Goal: Task Accomplishment & Management: Complete application form

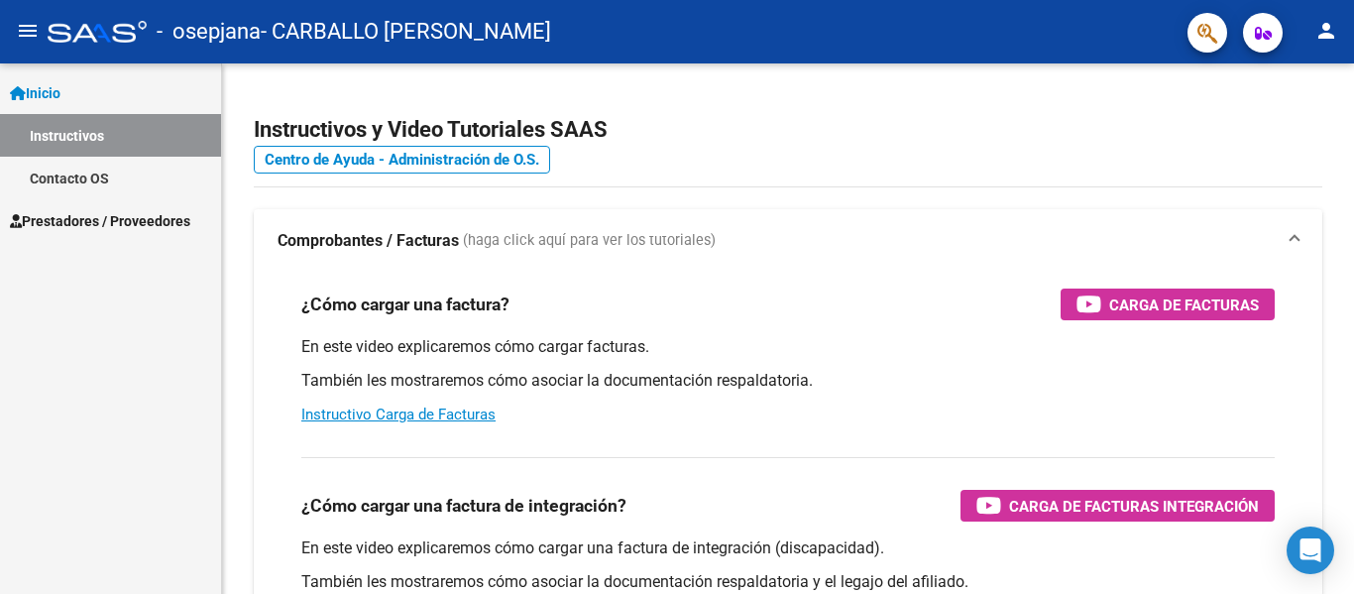
click at [167, 226] on span "Prestadores / Proveedores" at bounding box center [100, 221] width 180 height 22
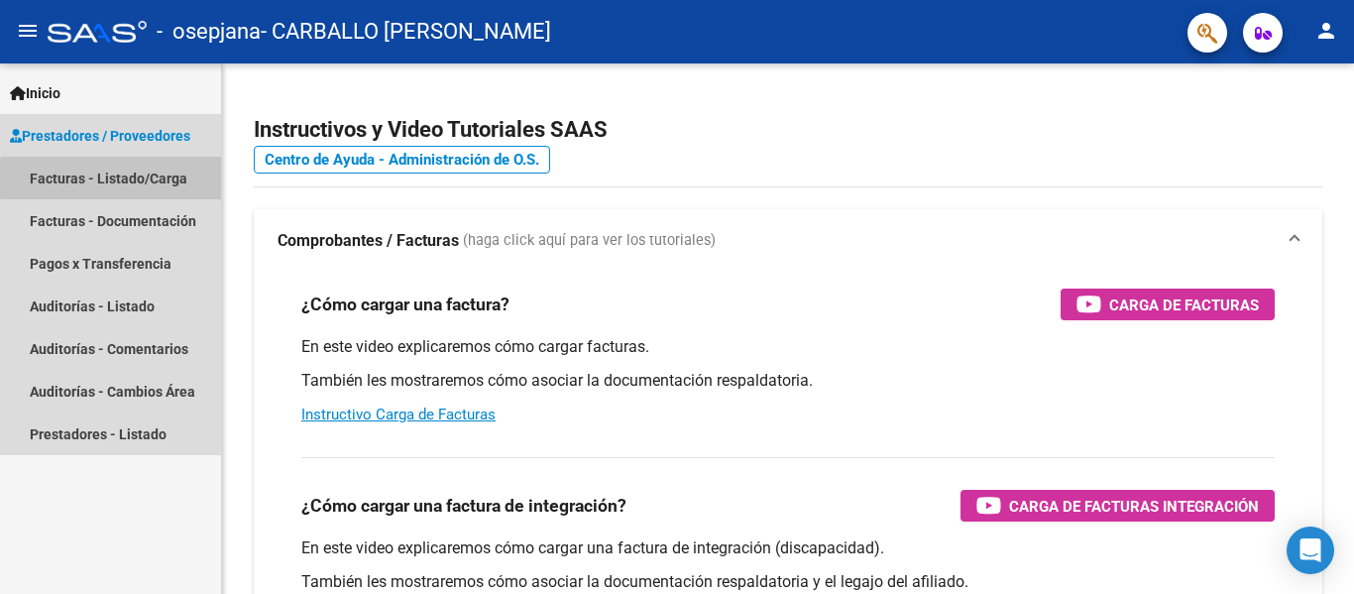
click at [164, 178] on link "Facturas - Listado/Carga" at bounding box center [110, 178] width 221 height 43
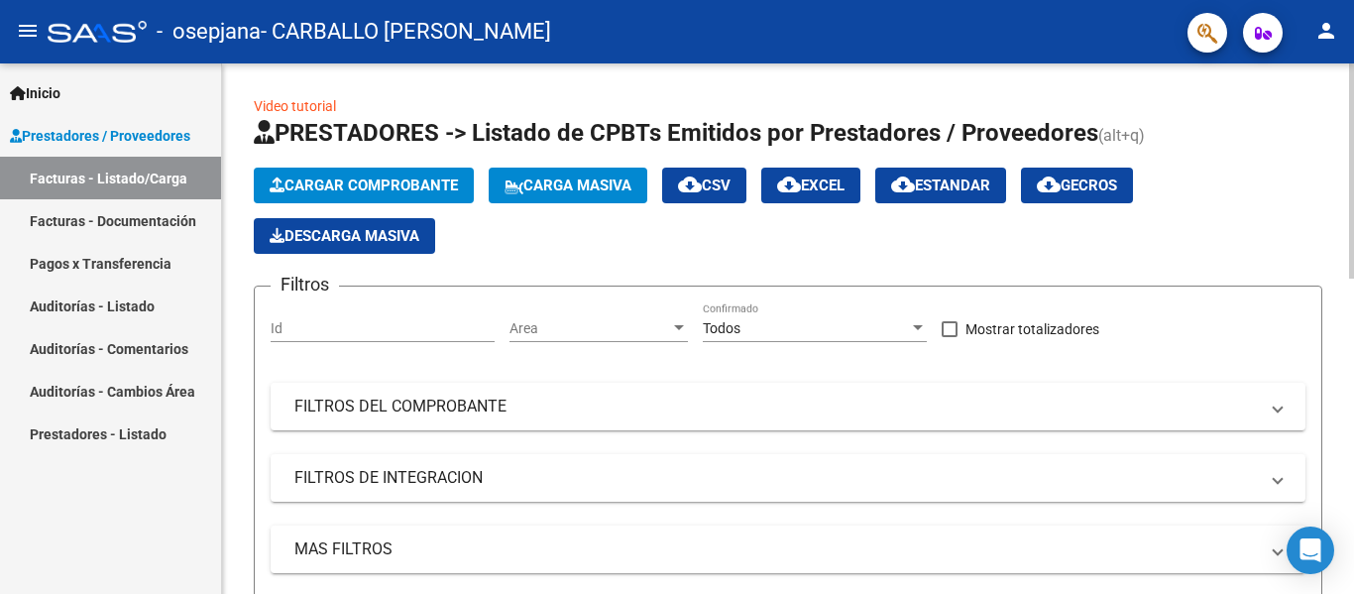
click at [412, 182] on span "Cargar Comprobante" at bounding box center [364, 185] width 188 height 18
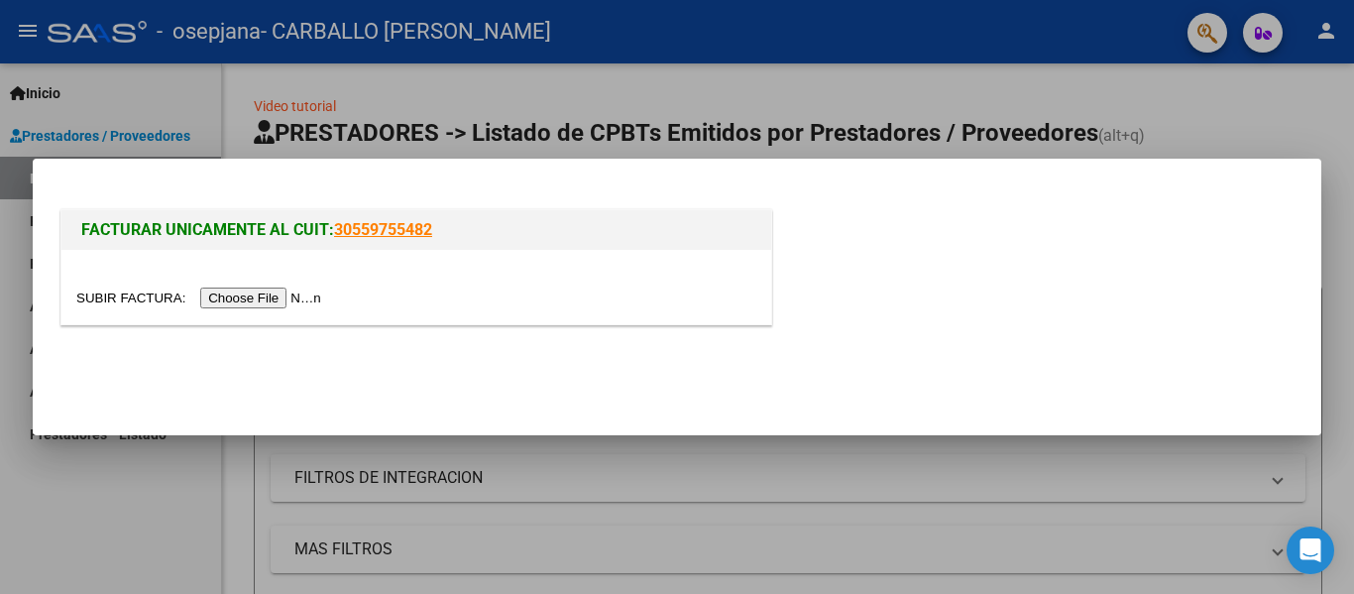
click at [318, 292] on input "file" at bounding box center [201, 298] width 251 height 21
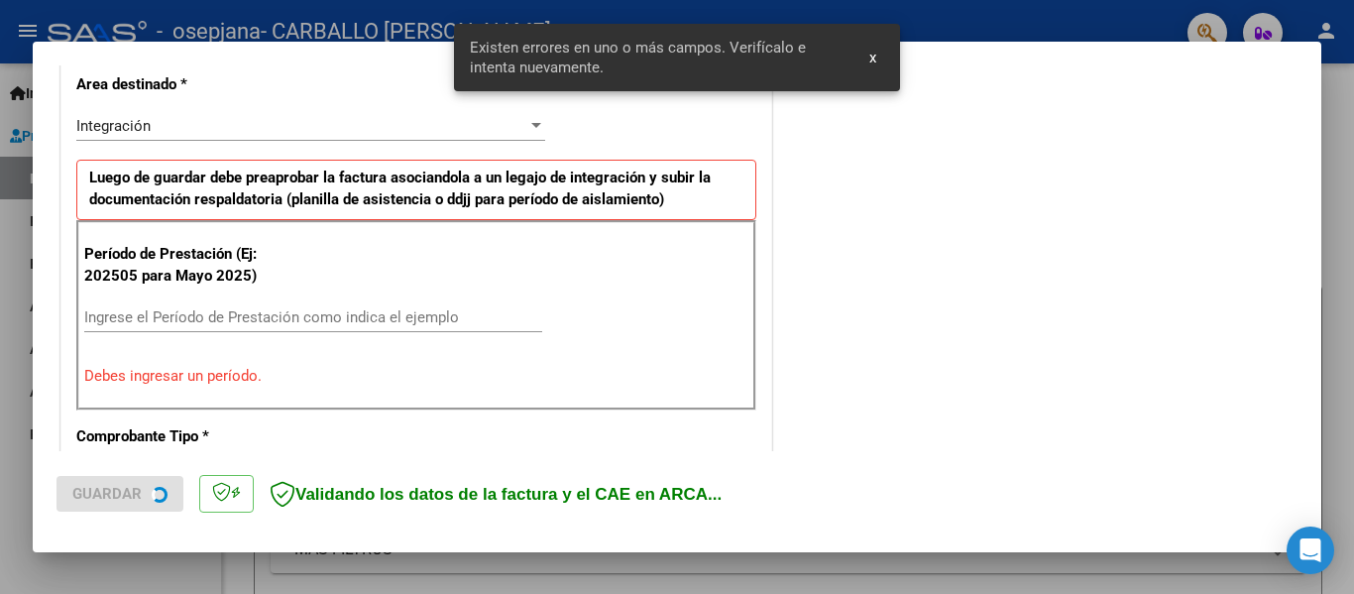
scroll to position [460, 0]
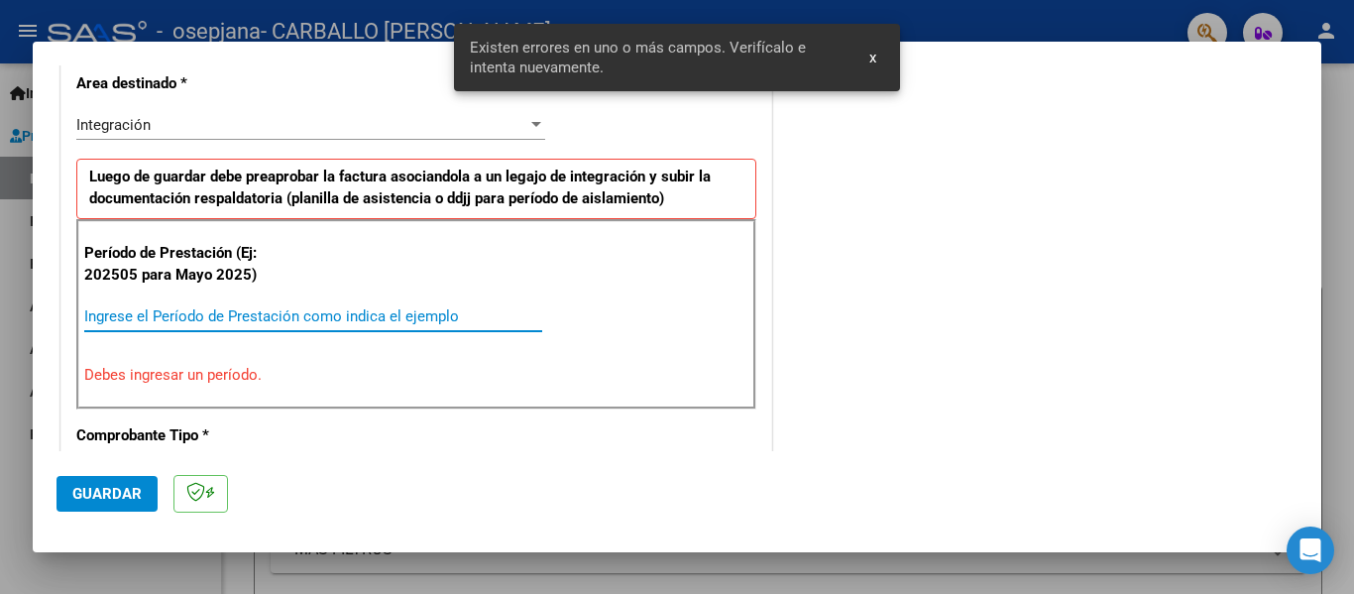
click at [284, 324] on input "Ingrese el Período de Prestación como indica el ejemplo" at bounding box center [313, 316] width 458 height 18
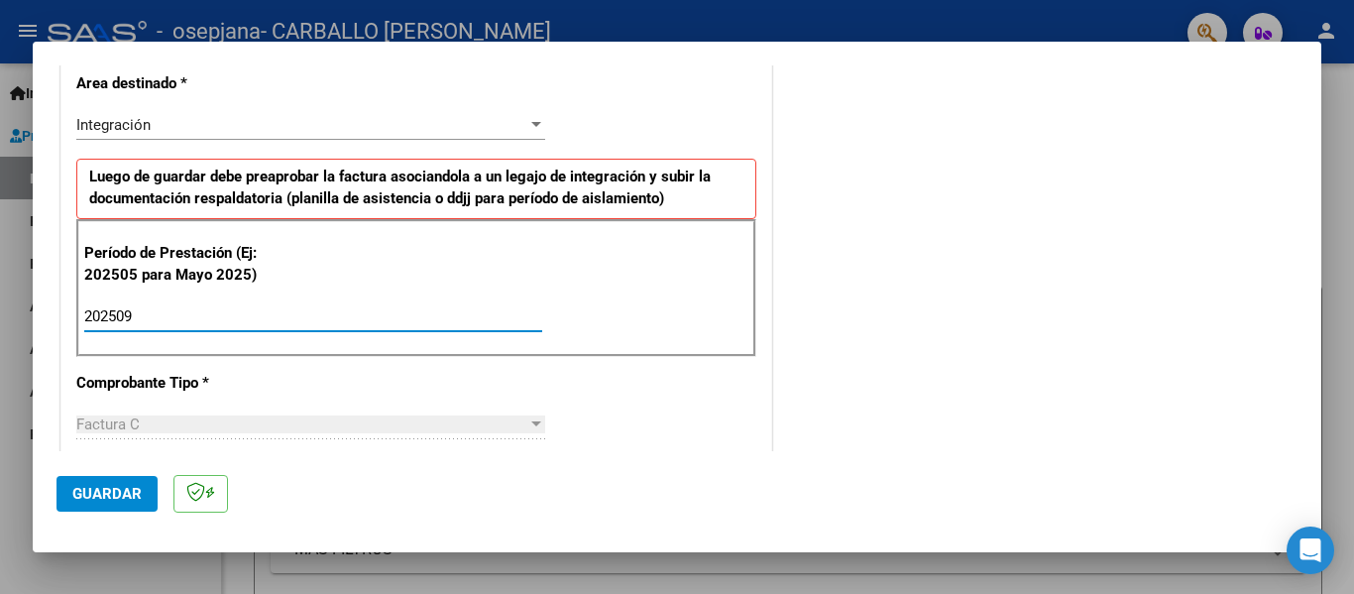
type input "202509"
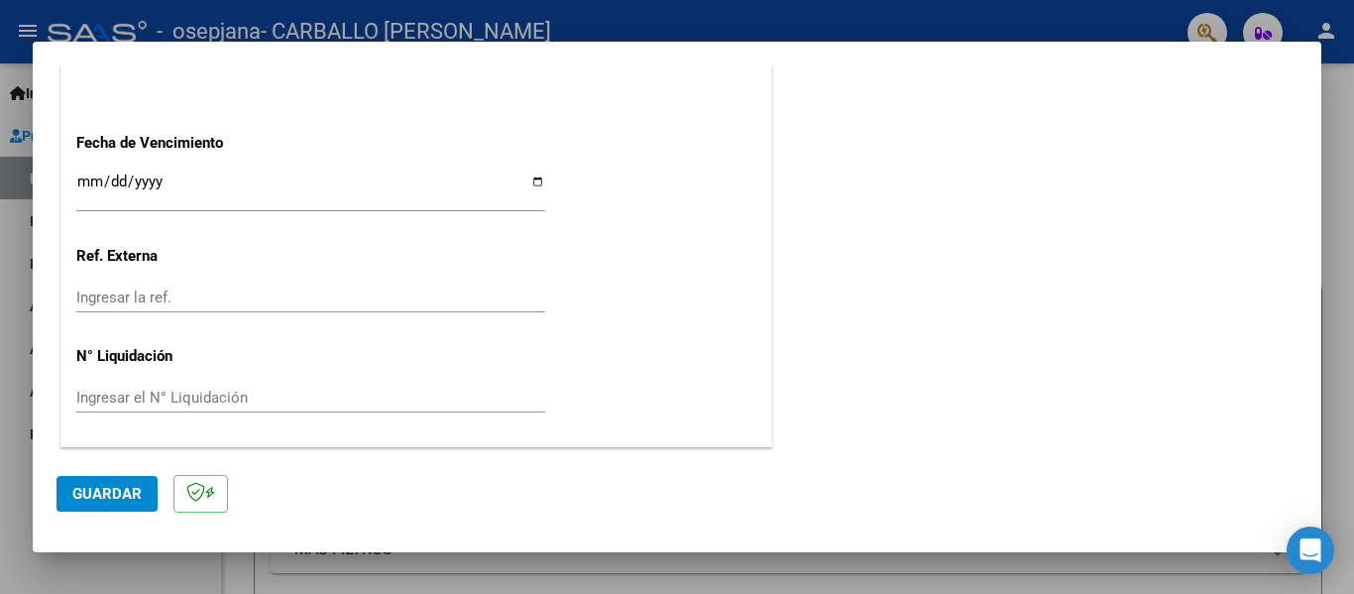
scroll to position [1260, 0]
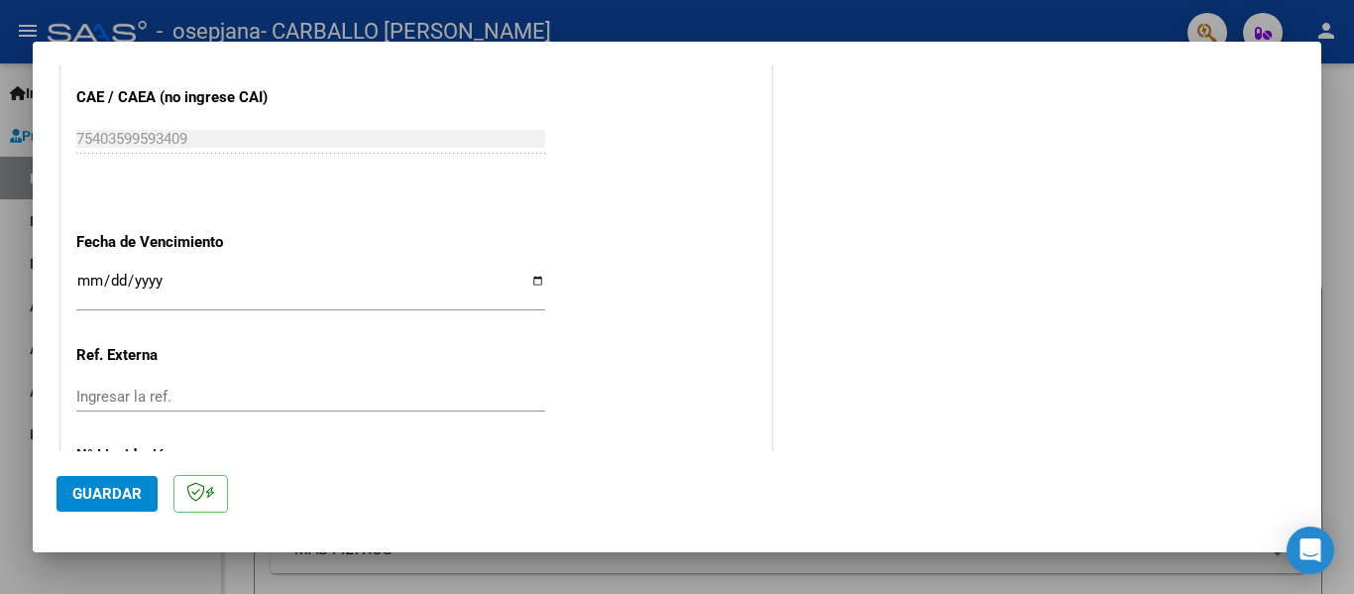
click at [535, 276] on input "Ingresar la fecha" at bounding box center [310, 289] width 469 height 32
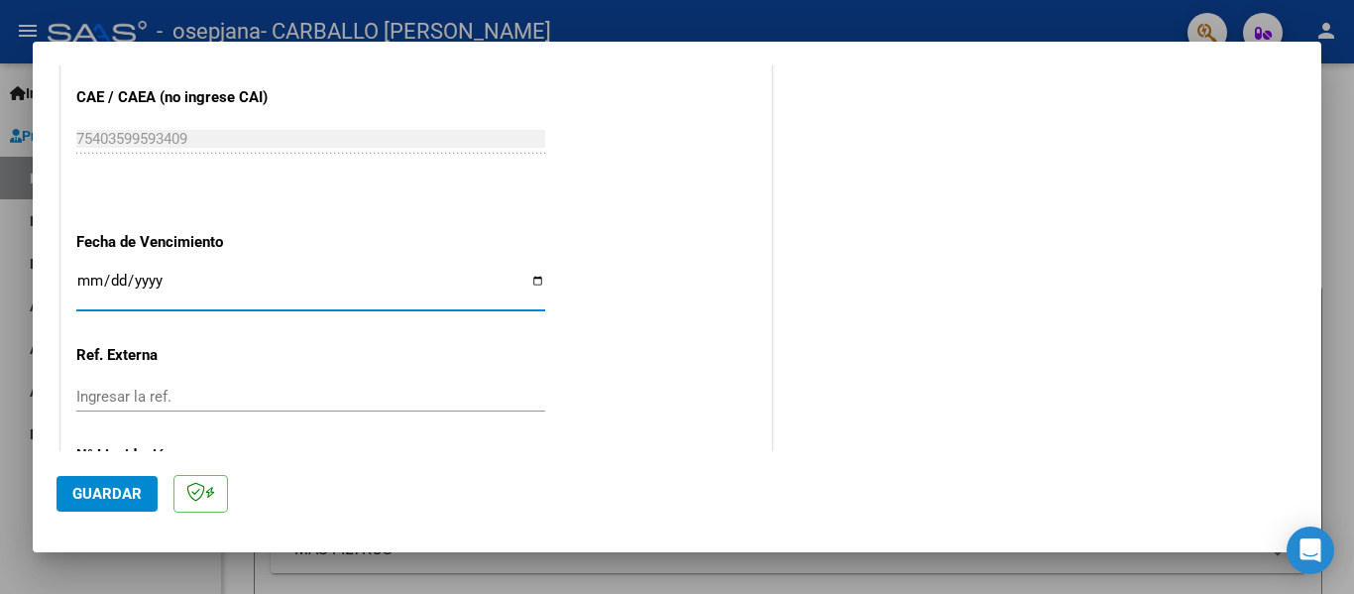
type input "[DATE]"
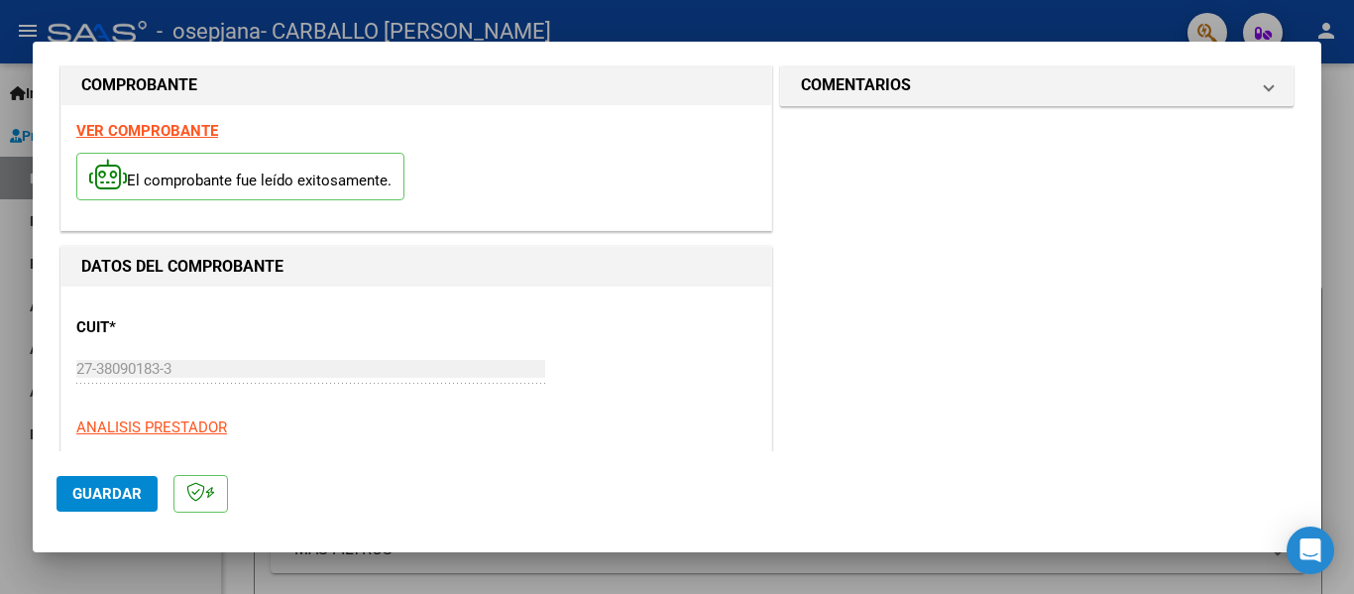
scroll to position [0, 0]
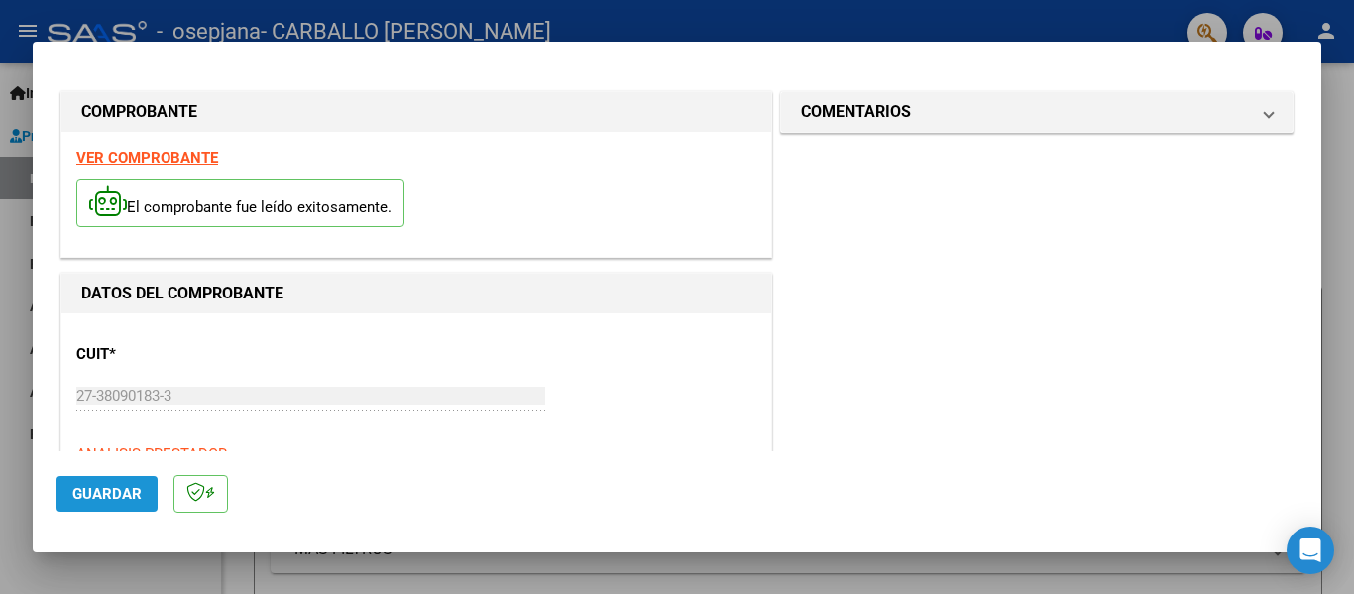
click at [90, 489] on span "Guardar" at bounding box center [106, 494] width 69 height 18
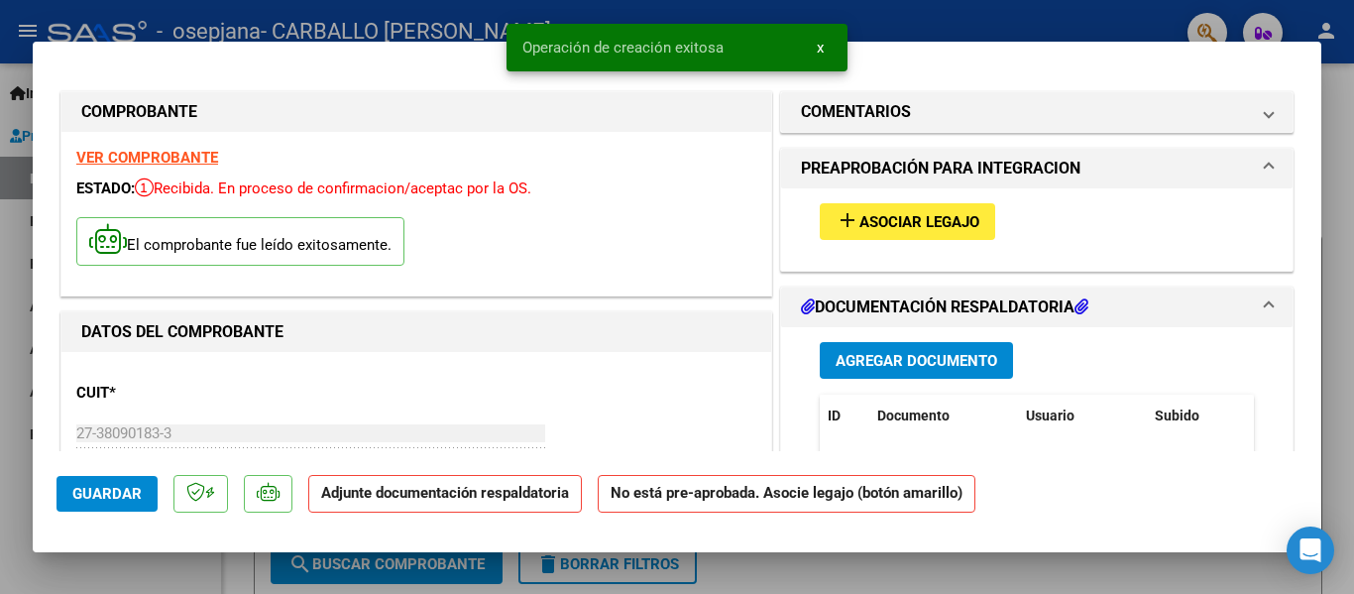
click at [905, 225] on span "Asociar Legajo" at bounding box center [920, 222] width 120 height 18
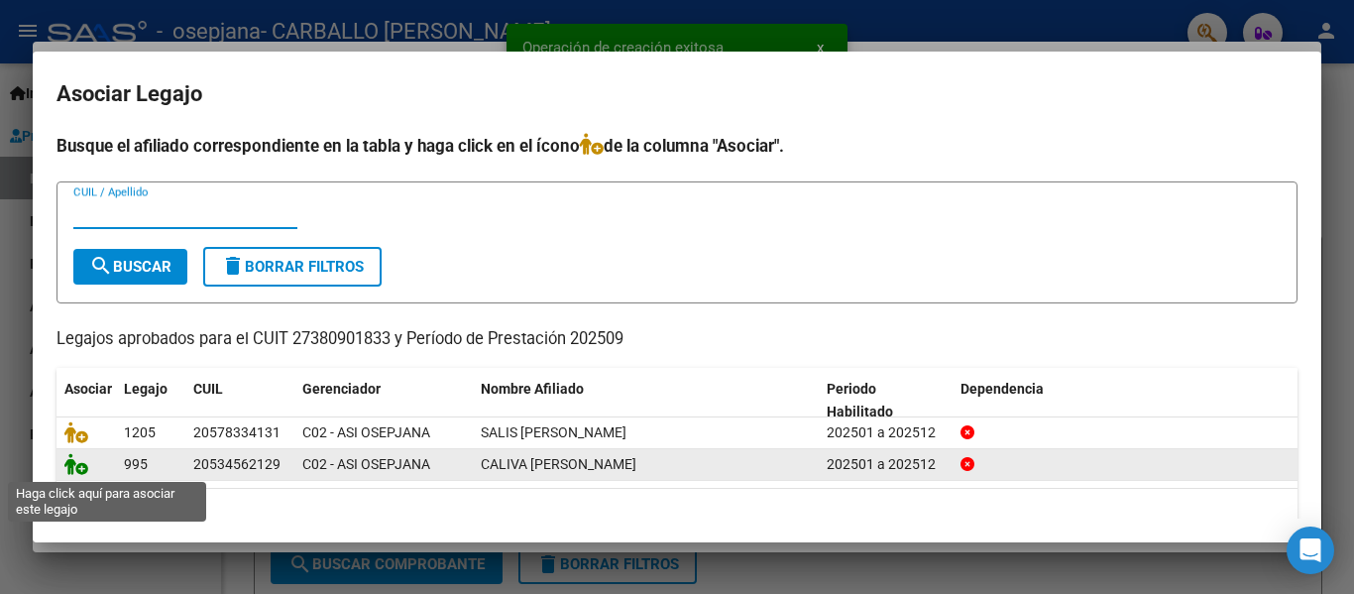
click at [75, 466] on icon at bounding box center [76, 464] width 24 height 22
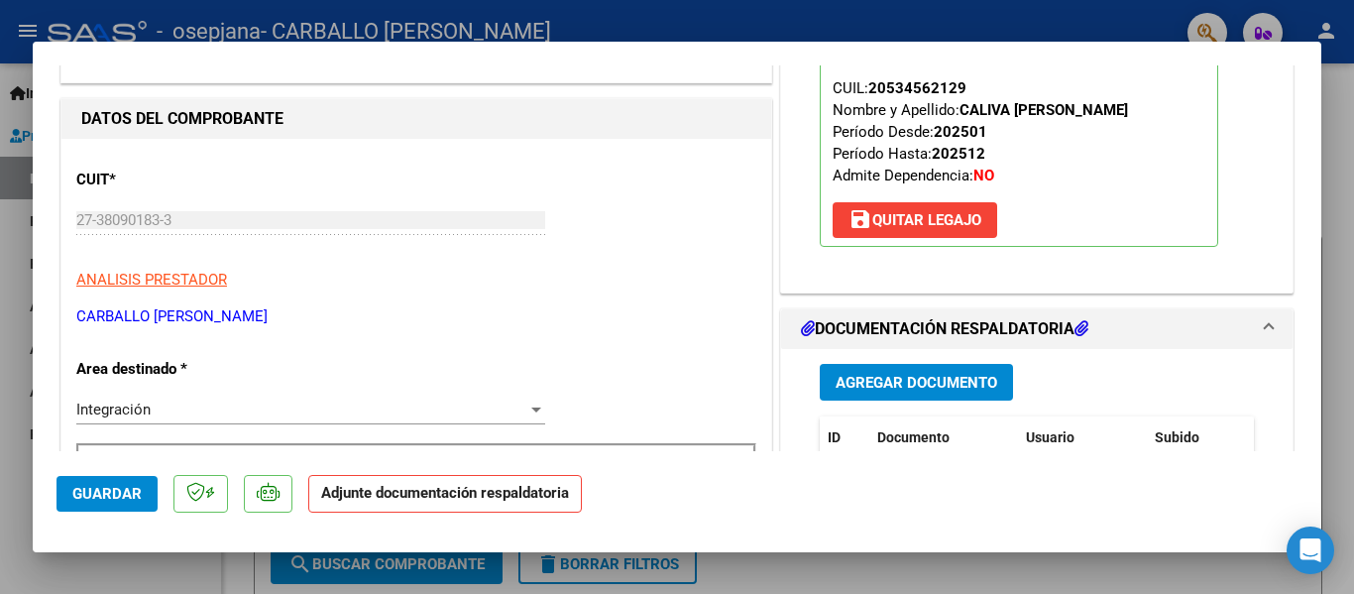
scroll to position [397, 0]
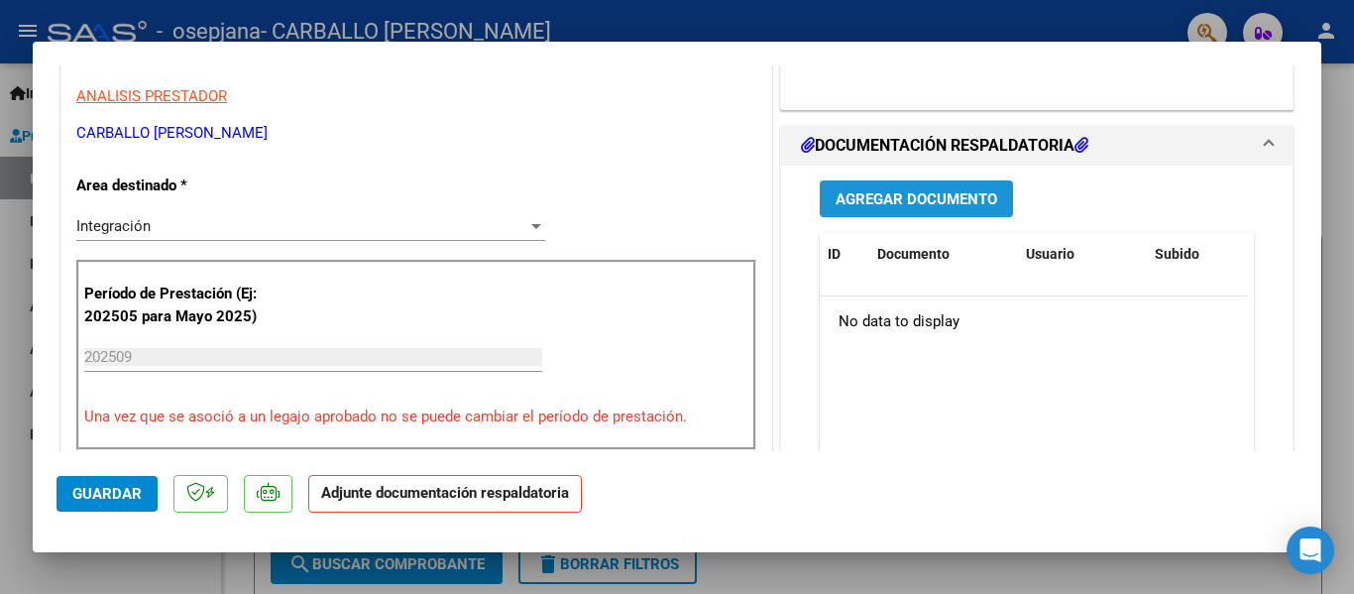
click at [916, 198] on span "Agregar Documento" at bounding box center [917, 199] width 162 height 18
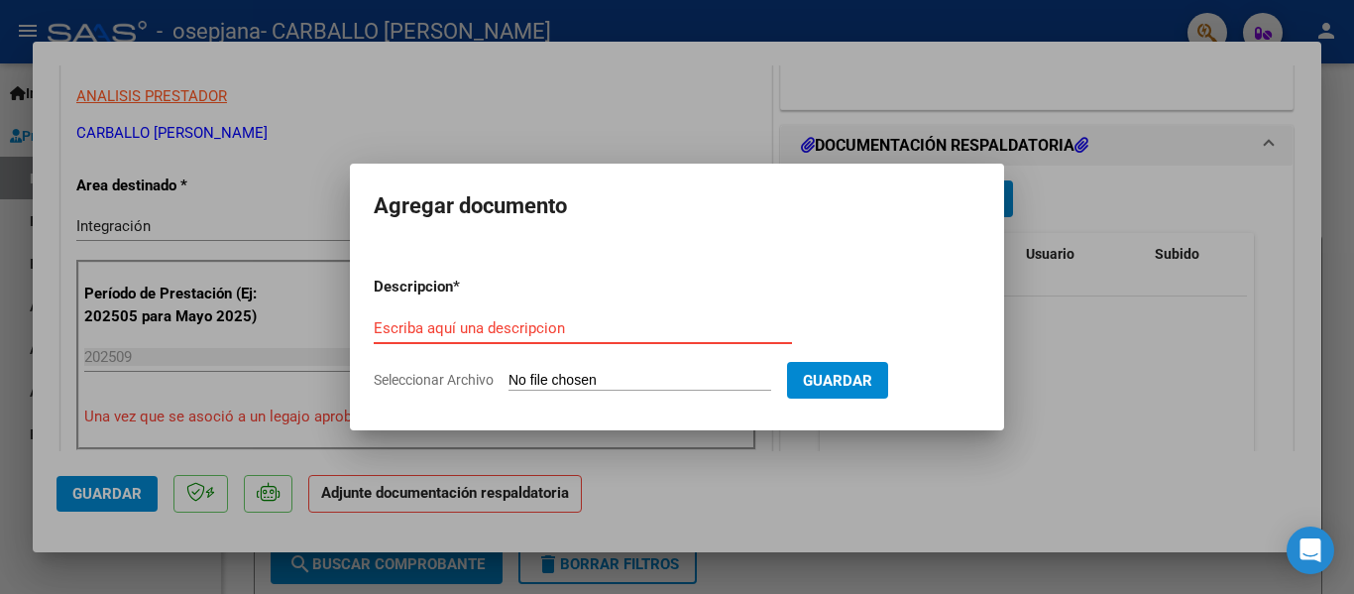
click at [535, 331] on input "Escriba aquí una descripcion" at bounding box center [583, 328] width 418 height 18
type input "PLANILLA DE ASISTENCIA"
click at [643, 375] on input "Seleccionar Archivo" at bounding box center [640, 381] width 263 height 19
type input "C:\fakepath\CALIVA 09.pdf"
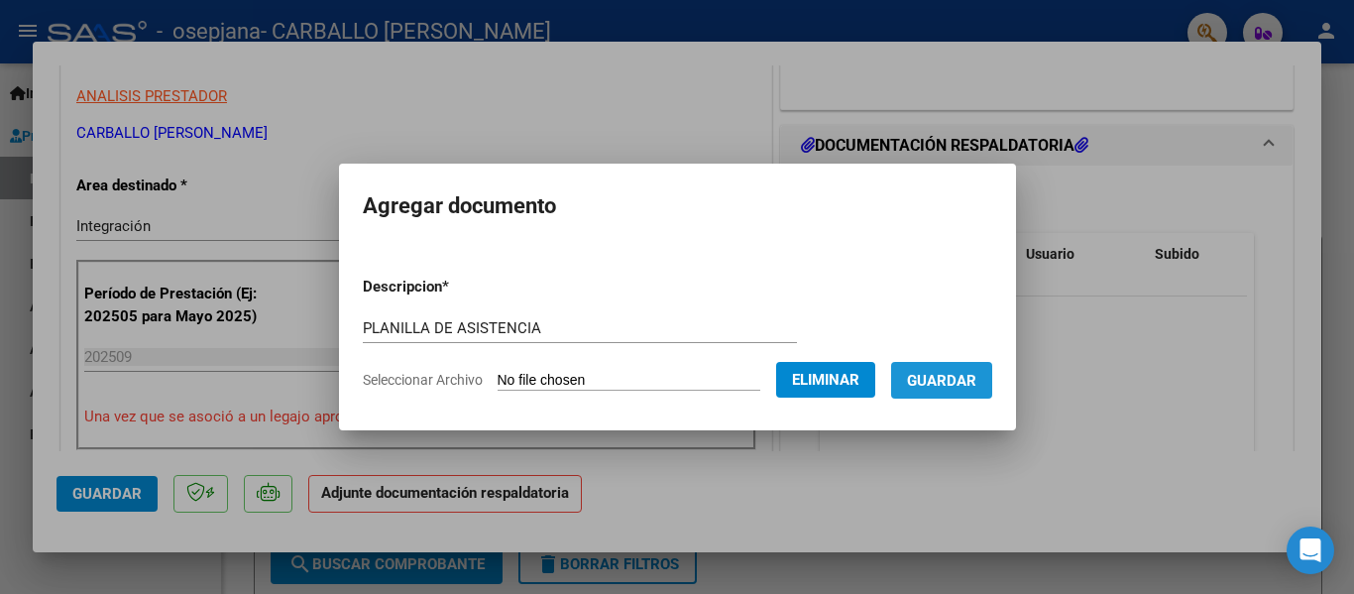
click at [993, 376] on button "Guardar" at bounding box center [941, 380] width 101 height 37
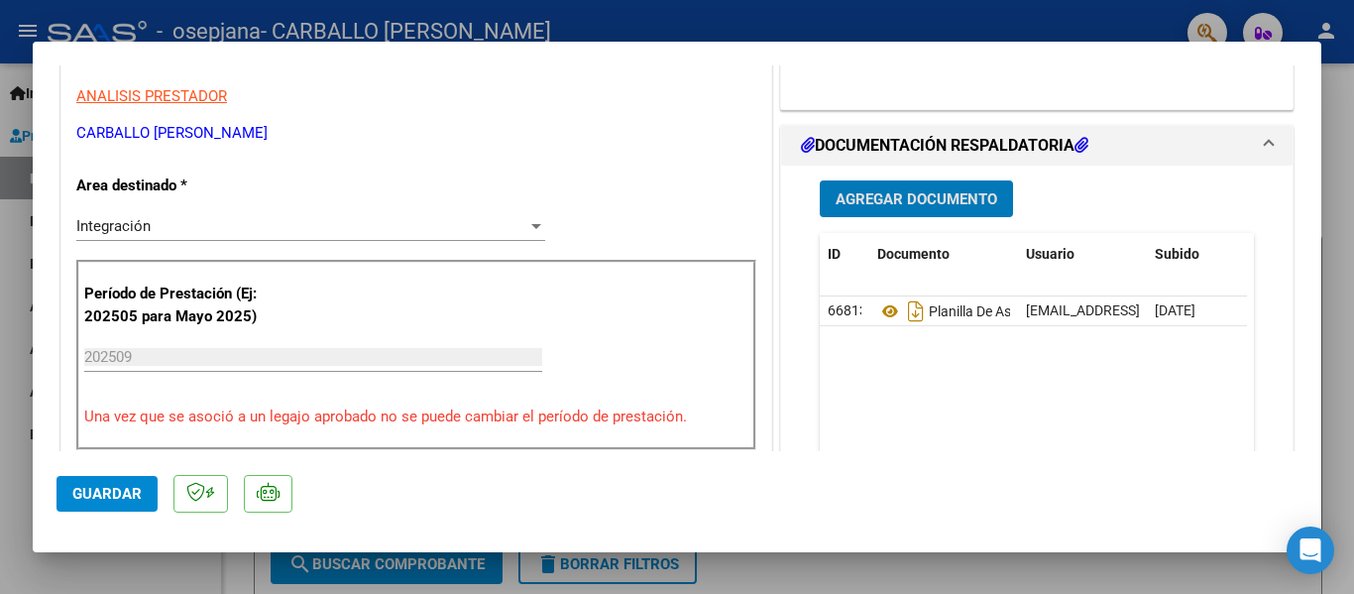
click at [115, 494] on span "Guardar" at bounding box center [106, 494] width 69 height 18
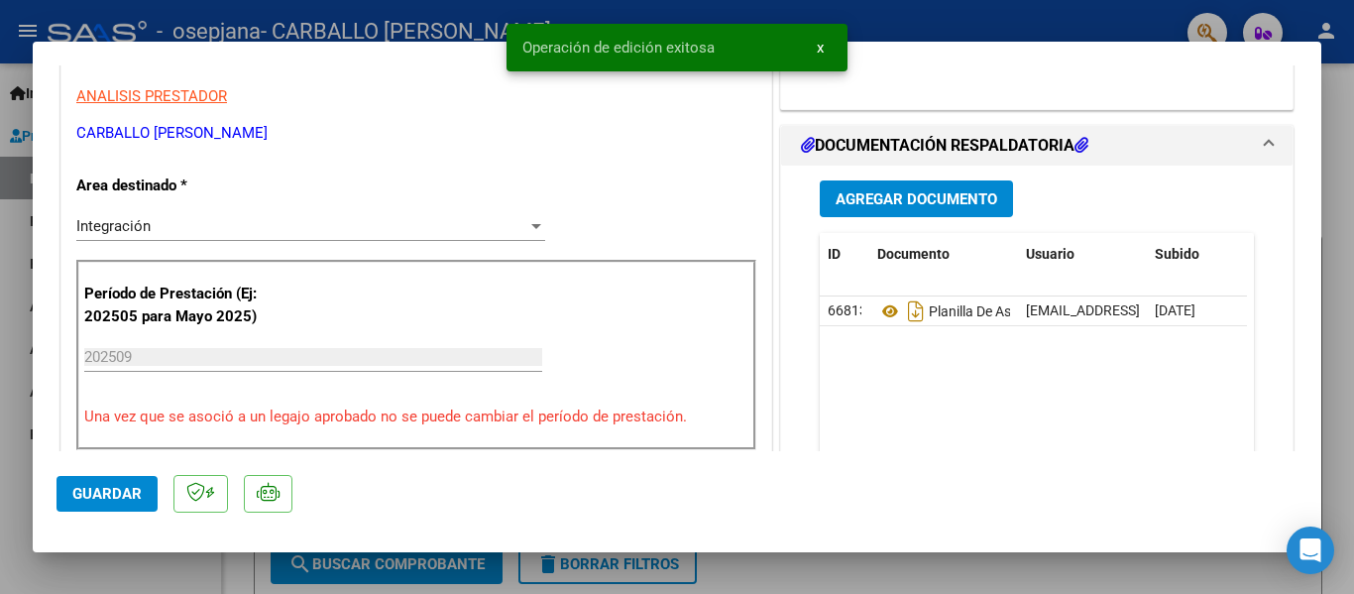
click at [917, 575] on div at bounding box center [677, 297] width 1354 height 594
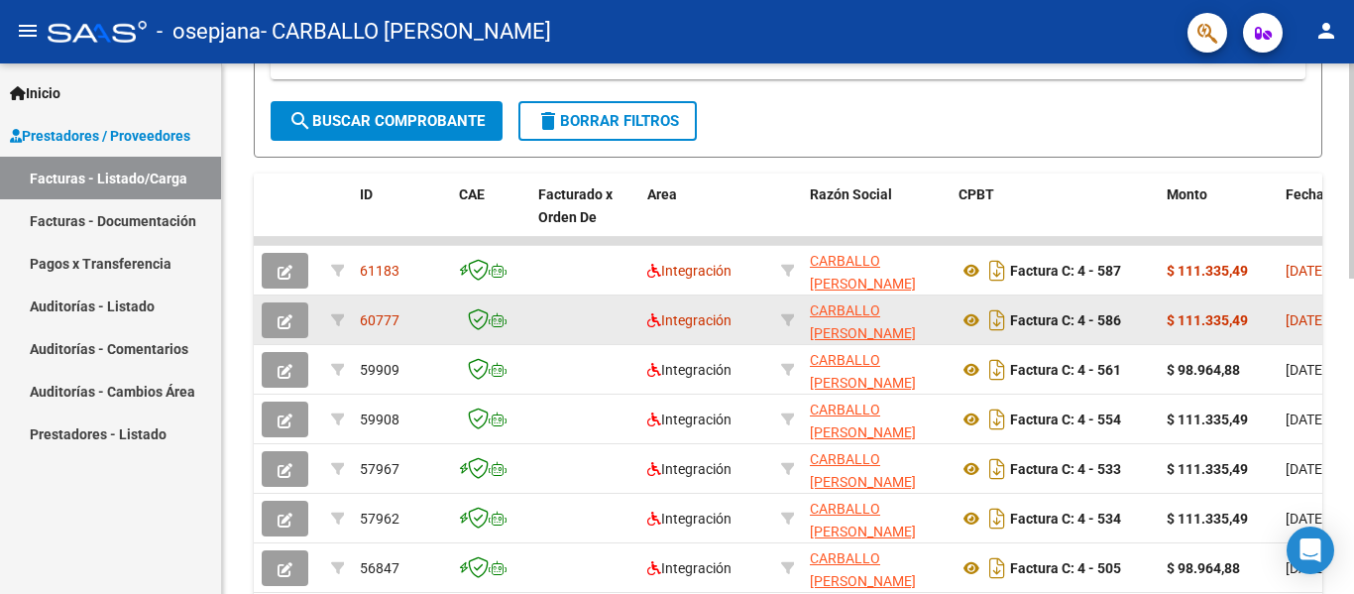
scroll to position [496, 0]
